Goal: Navigation & Orientation: Find specific page/section

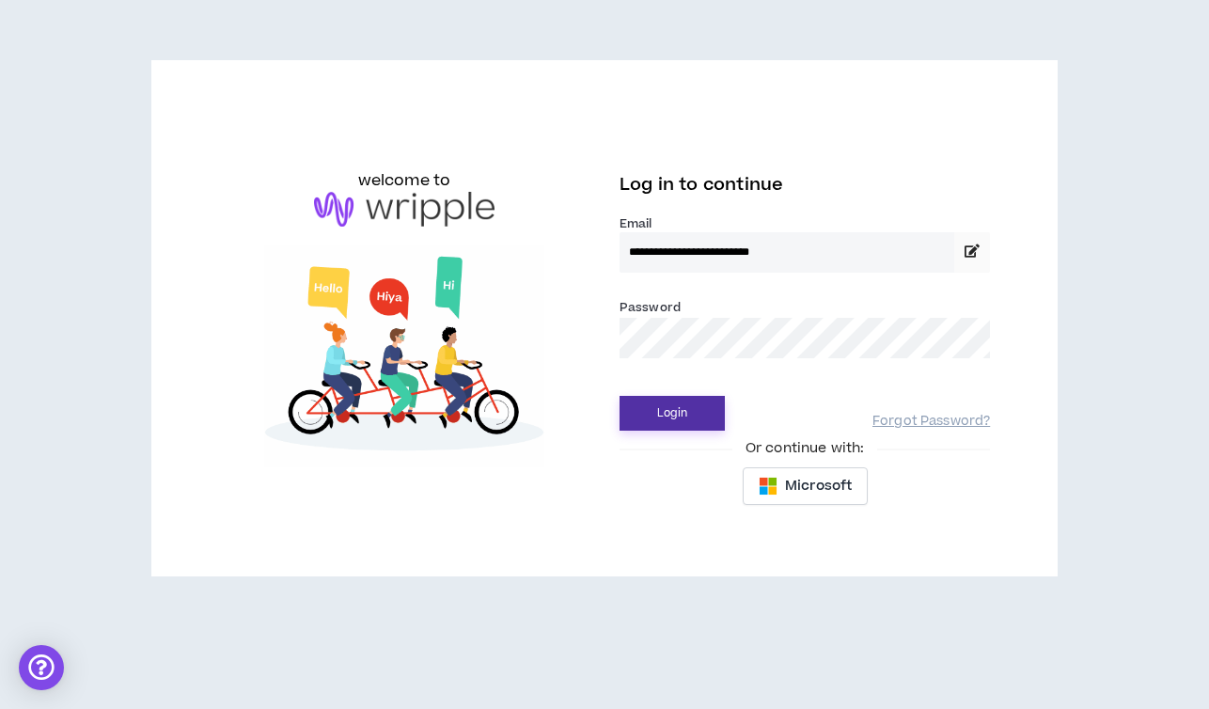
click at [675, 409] on button "Login" at bounding box center [672, 413] width 105 height 35
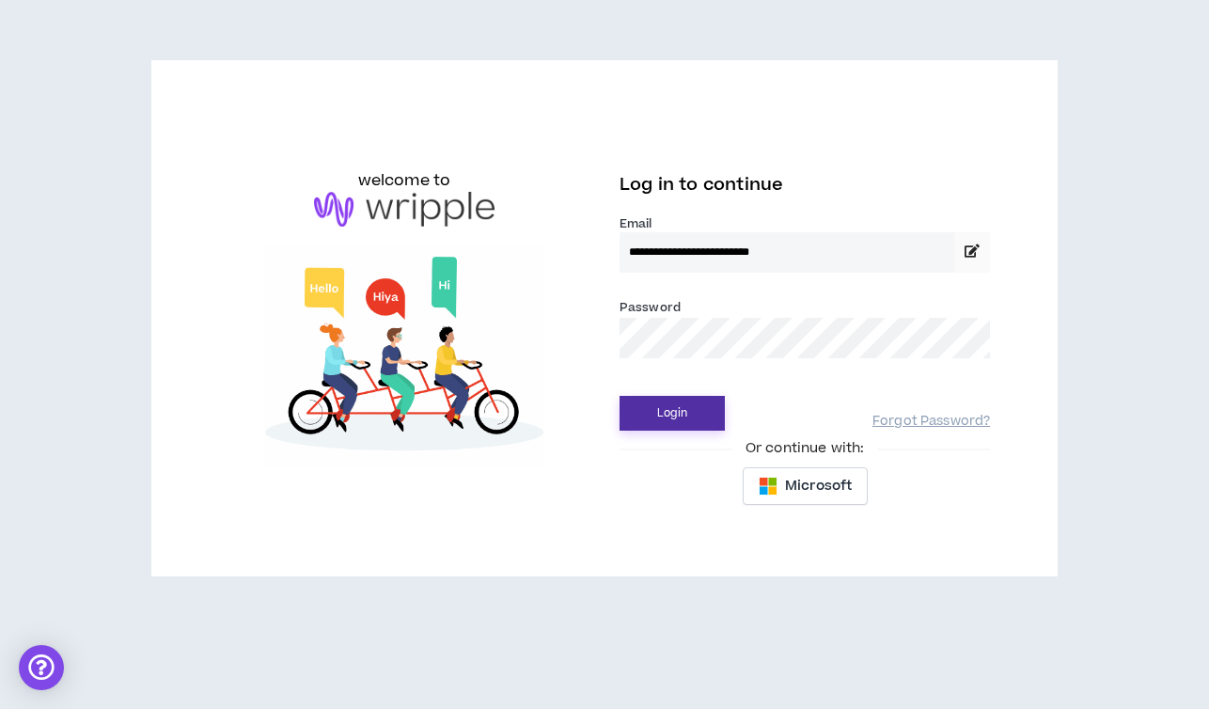
click at [666, 402] on button "Login" at bounding box center [672, 413] width 105 height 35
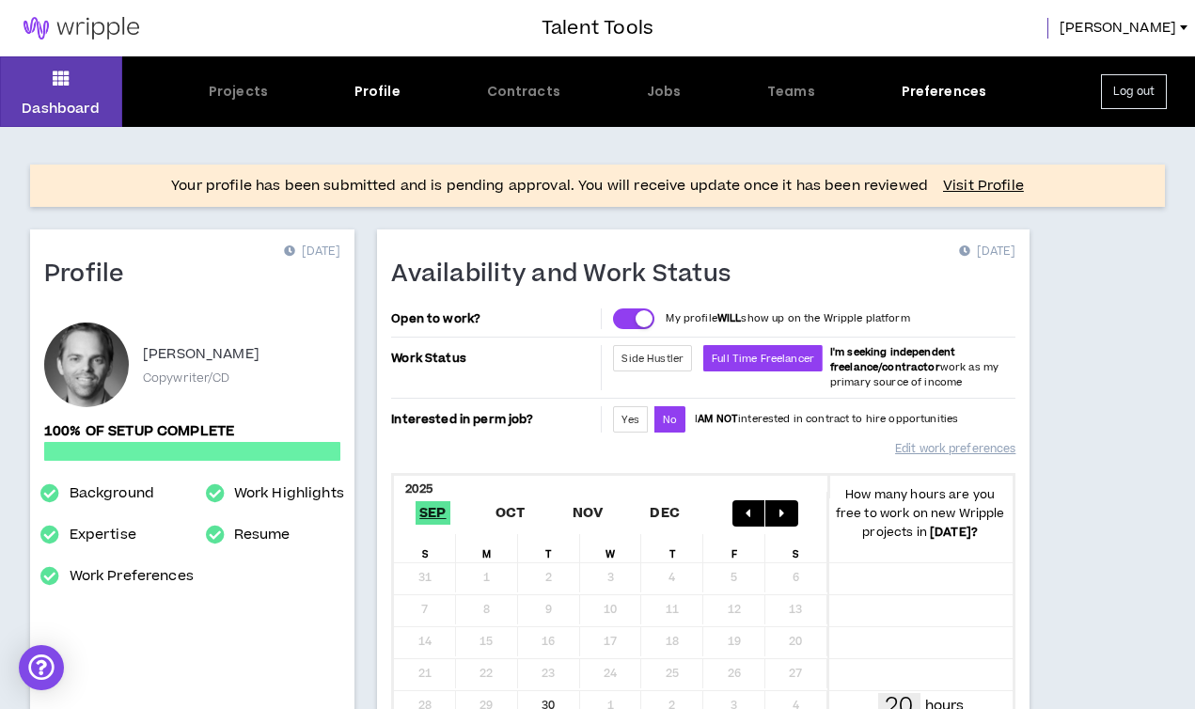
click at [118, 24] on img at bounding box center [81, 28] width 163 height 23
